Goal: Task Accomplishment & Management: Manage account settings

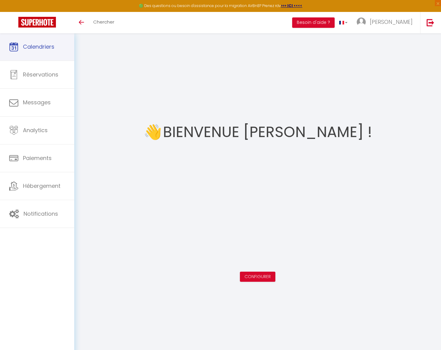
click at [24, 47] on span "Calendriers" at bounding box center [39, 47] width 32 height 8
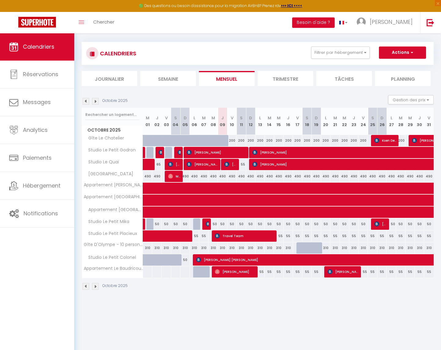
scroll to position [4, 0]
click at [97, 99] on img at bounding box center [95, 101] width 7 height 7
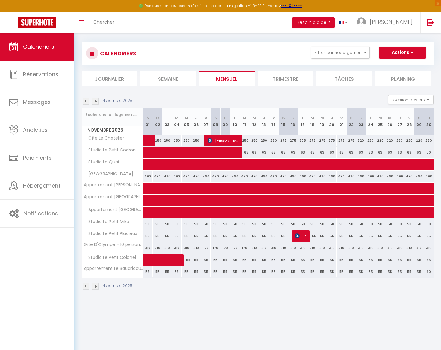
scroll to position [18, 0]
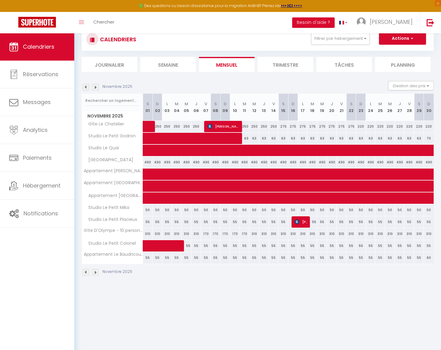
click at [99, 86] on img at bounding box center [95, 87] width 7 height 7
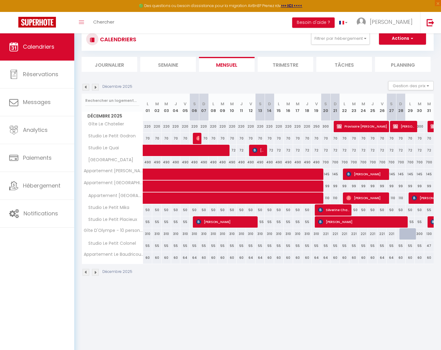
click at [378, 122] on span "Provisoire Muriel" at bounding box center [362, 127] width 50 height 12
select select "OK"
select select "KO"
select select "0"
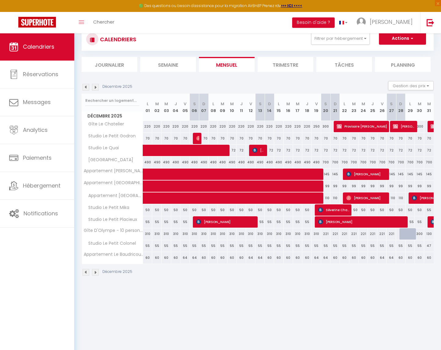
select select "1"
select select
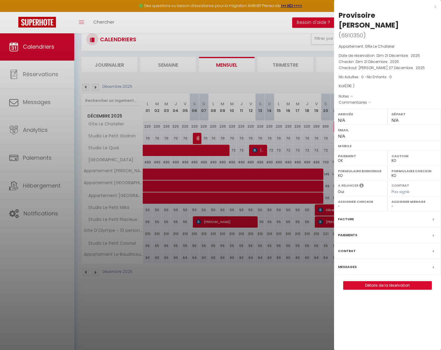
click at [389, 281] on link "Détails de la réservation" at bounding box center [388, 285] width 88 height 8
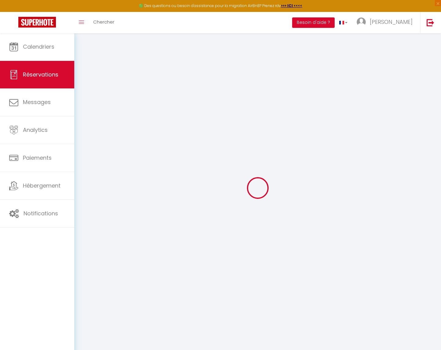
select select
select select "14"
checkbox input "false"
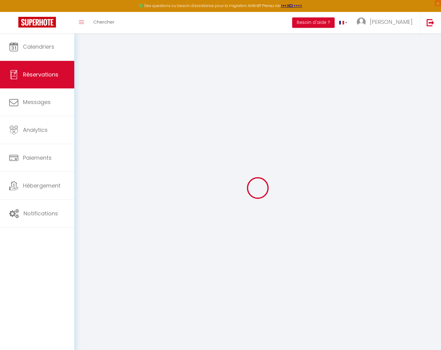
select select
checkbox input "false"
select select
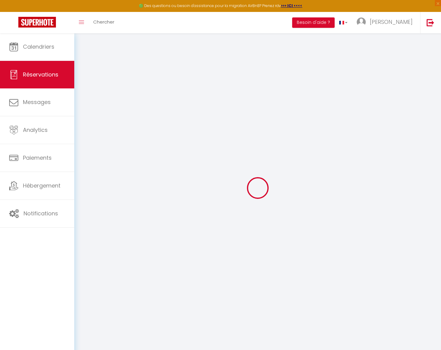
select select
checkbox input "false"
select select
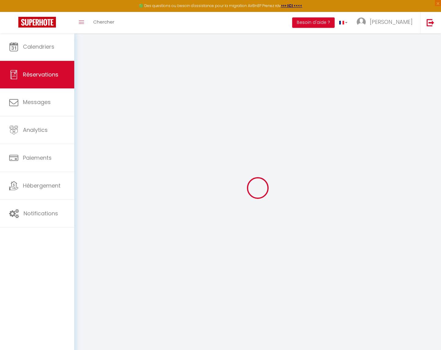
select select
checkbox input "false"
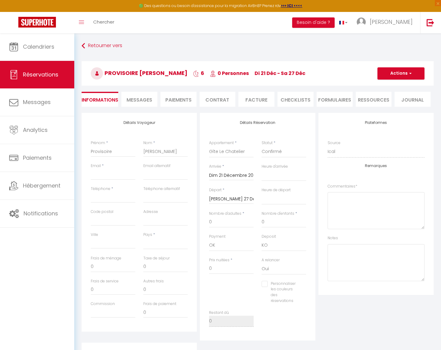
select select
checkbox input "false"
select select
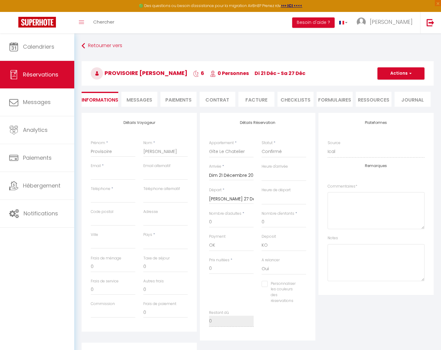
checkbox input "false"
select select
drag, startPoint x: 391, startPoint y: 71, endPoint x: 393, endPoint y: 75, distance: 4.4
click at [391, 71] on button "Actions" at bounding box center [401, 73] width 47 height 12
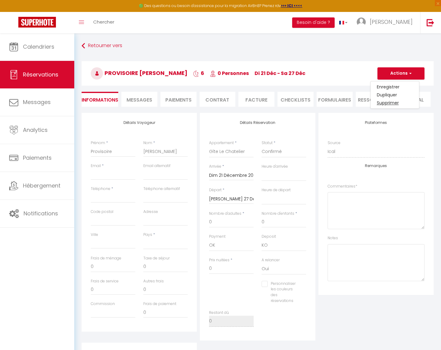
click at [390, 102] on link "Supprimer" at bounding box center [395, 103] width 48 height 8
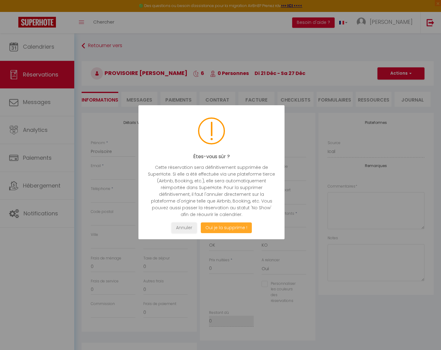
click at [244, 226] on button "Oui je la supprime !" at bounding box center [226, 227] width 51 height 11
select select "not_cancelled"
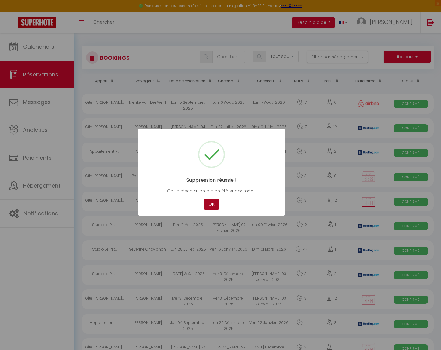
click at [211, 202] on button "OK" at bounding box center [211, 204] width 15 height 11
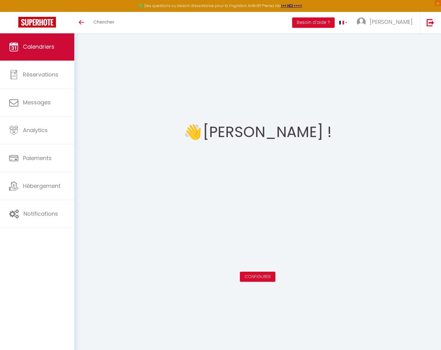
click at [28, 46] on span "Calendriers" at bounding box center [39, 47] width 32 height 8
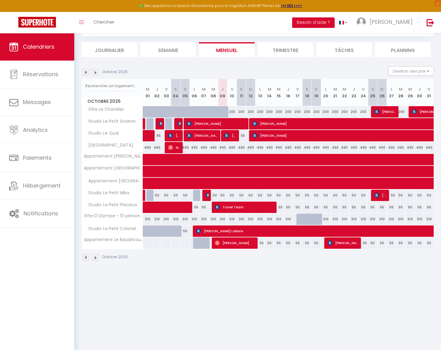
scroll to position [33, 0]
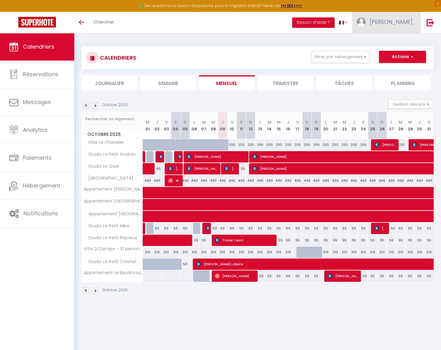
click at [400, 27] on link "[PERSON_NAME]" at bounding box center [386, 22] width 68 height 21
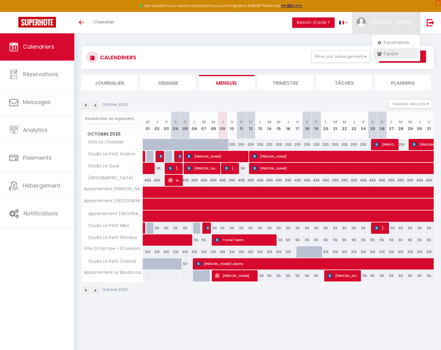
click at [393, 55] on link "Équipe" at bounding box center [396, 53] width 45 height 10
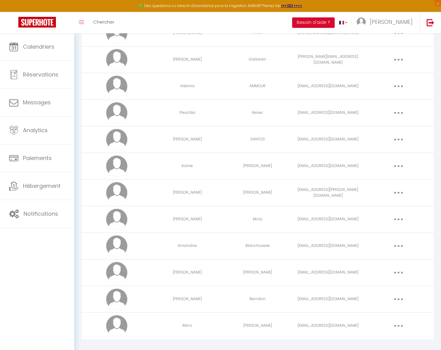
scroll to position [171, 0]
click at [404, 219] on button "button" at bounding box center [398, 219] width 17 height 10
click at [396, 231] on link "Editer" at bounding box center [382, 233] width 45 height 10
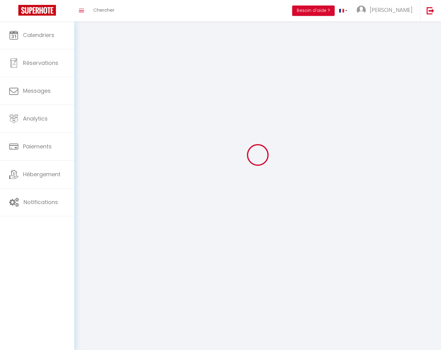
scroll to position [21, 0]
type input "Jean-François"
type input "Moriz"
type input "jf54200@live.fr"
type textarea "https://app.superhote.com/#/connect/wJhuVVmhie"
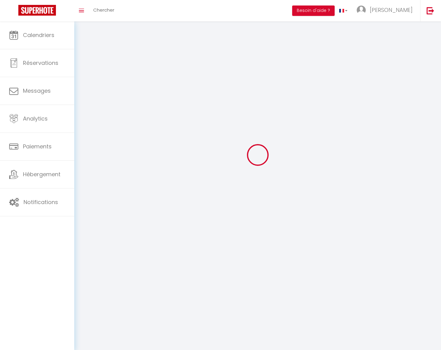
checkbox input "false"
checkbox input "true"
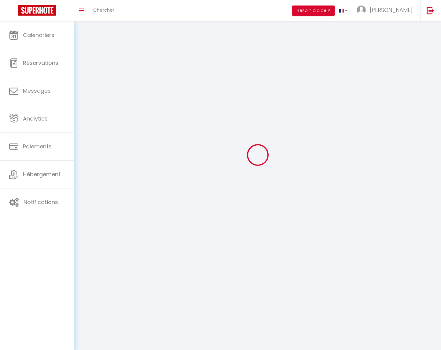
checkbox input "true"
checkbox input "false"
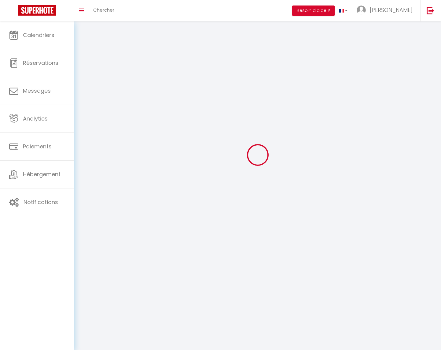
checkbox input "false"
checkbox input "true"
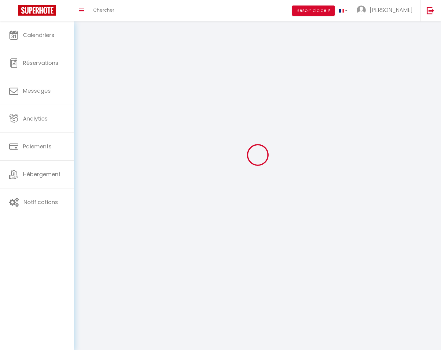
select select
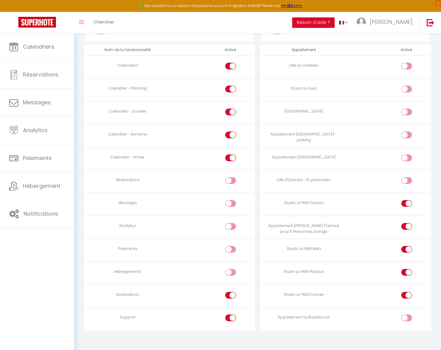
scroll to position [345, 0]
click at [411, 318] on input "checkbox" at bounding box center [412, 319] width 11 height 9
click at [408, 315] on input "checkbox" at bounding box center [412, 319] width 11 height 9
checkbox input "true"
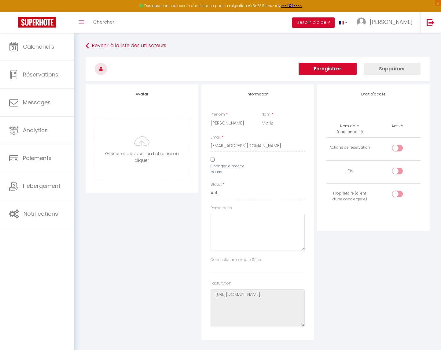
scroll to position [0, 0]
click at [334, 67] on button "Enregistrer" at bounding box center [328, 69] width 58 height 12
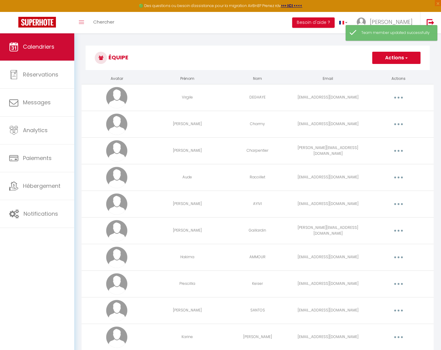
click at [20, 43] on link "Calendriers" at bounding box center [37, 47] width 74 height 28
